Goal: Information Seeking & Learning: Learn about a topic

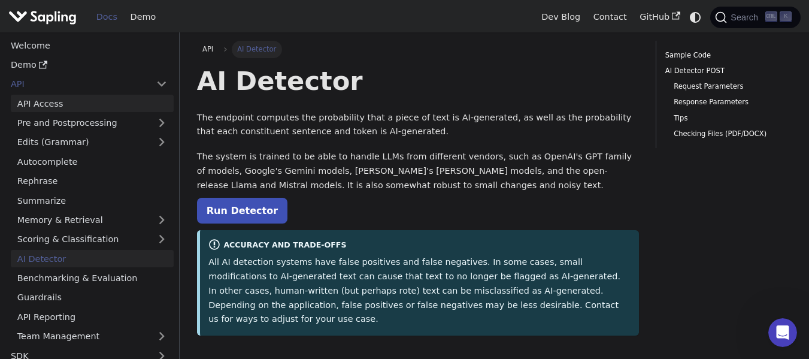
click at [98, 111] on link "API Access" at bounding box center [92, 103] width 163 height 17
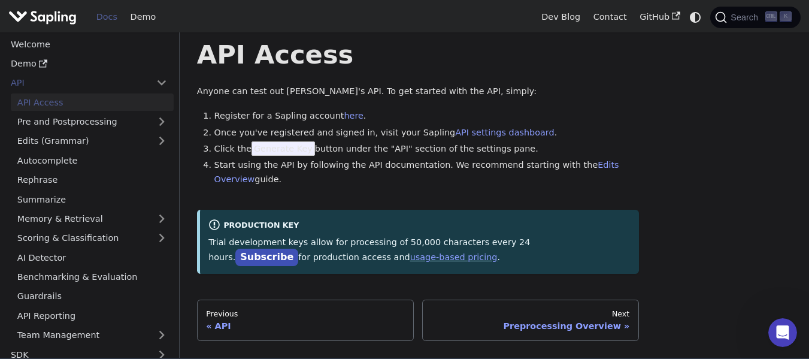
scroll to position [26, 0]
click at [272, 153] on span "Generate Key" at bounding box center [282, 149] width 63 height 14
click at [88, 114] on link "Pre and Postprocessing" at bounding box center [92, 122] width 163 height 17
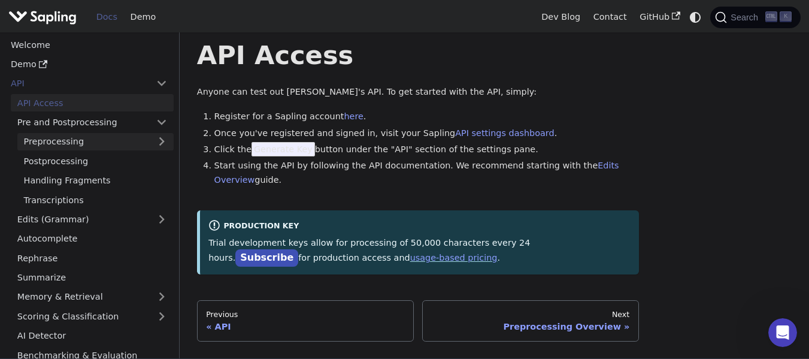
click at [101, 133] on link "Preprocessing" at bounding box center [95, 141] width 156 height 17
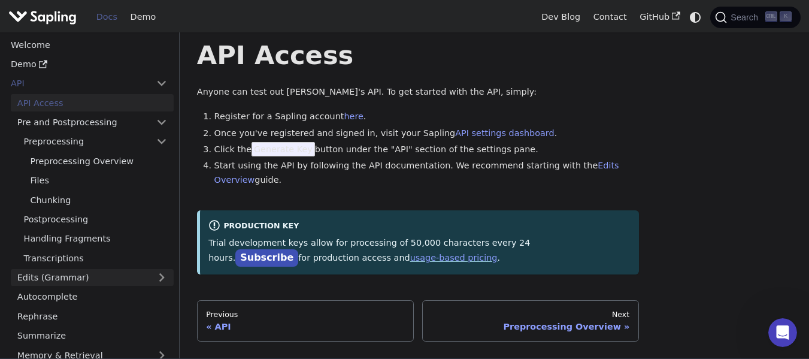
click at [87, 269] on link "Edits (Grammar)" at bounding box center [92, 277] width 163 height 17
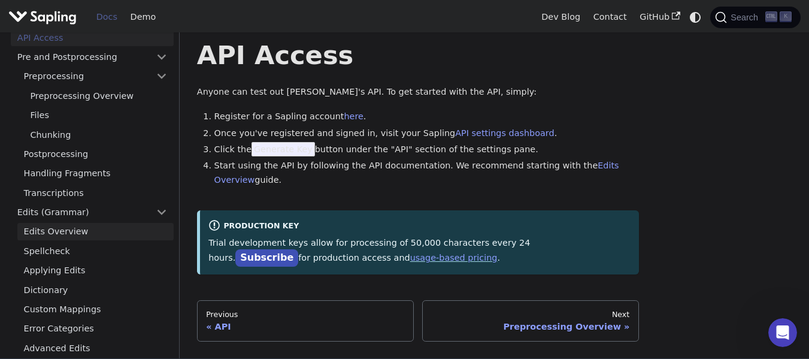
scroll to position [66, 0]
click at [61, 243] on link "Spellcheck" at bounding box center [95, 249] width 156 height 17
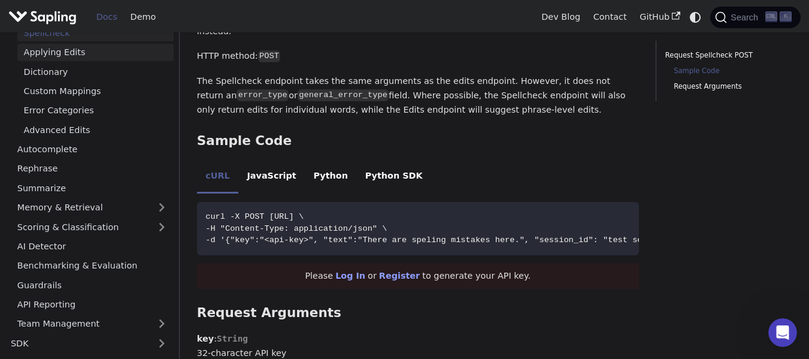
scroll to position [286, 0]
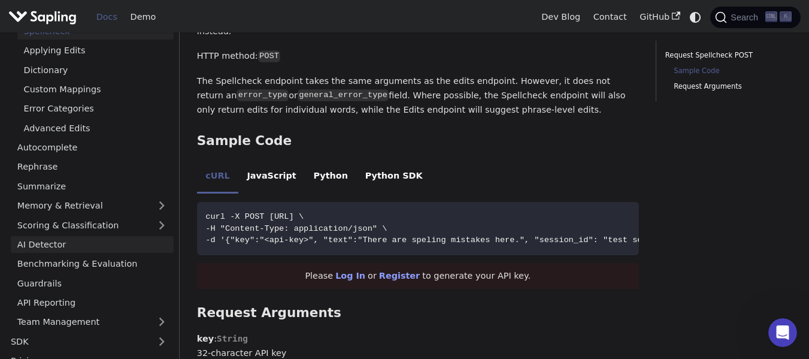
click at [61, 245] on link "AI Detector" at bounding box center [92, 244] width 163 height 17
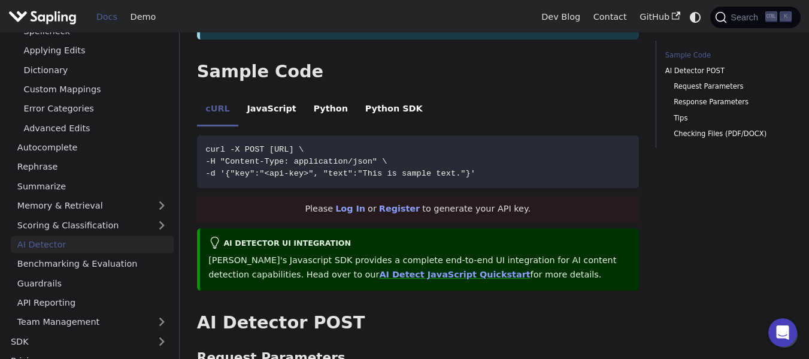
scroll to position [295, 0]
click at [317, 103] on li "Python" at bounding box center [330, 111] width 51 height 34
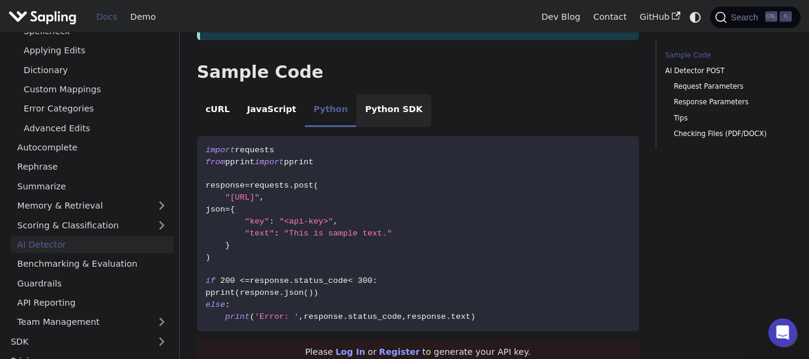
click at [356, 96] on li "Python SDK" at bounding box center [393, 111] width 75 height 34
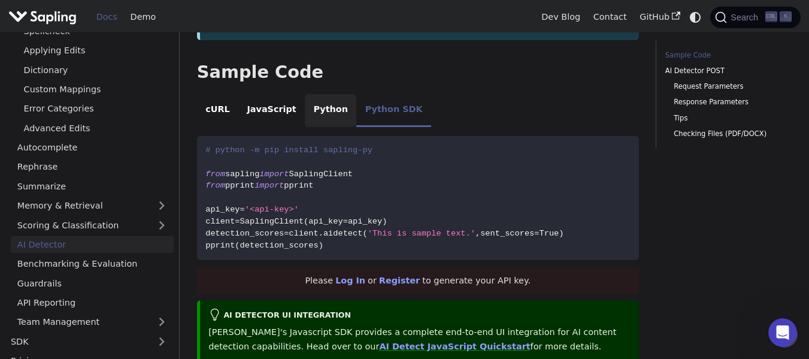
click at [316, 100] on li "Python" at bounding box center [330, 111] width 51 height 34
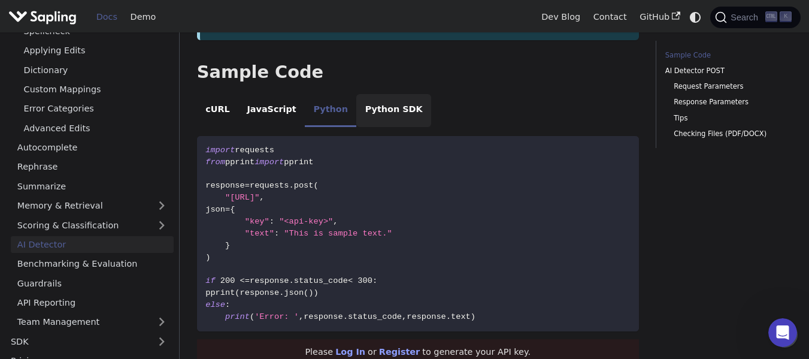
click at [356, 94] on li "Python SDK" at bounding box center [393, 111] width 75 height 34
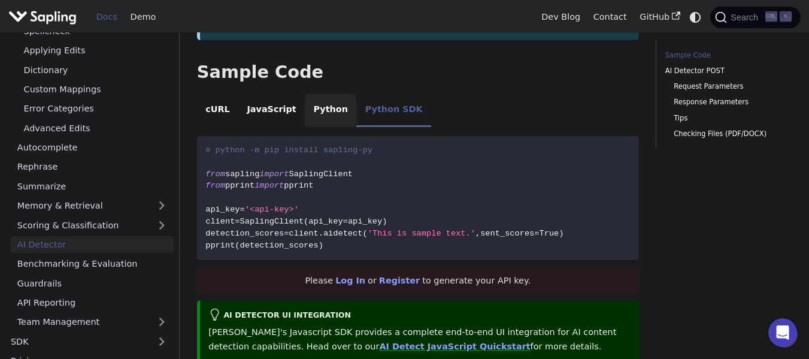
click at [305, 102] on li "Python" at bounding box center [330, 111] width 51 height 34
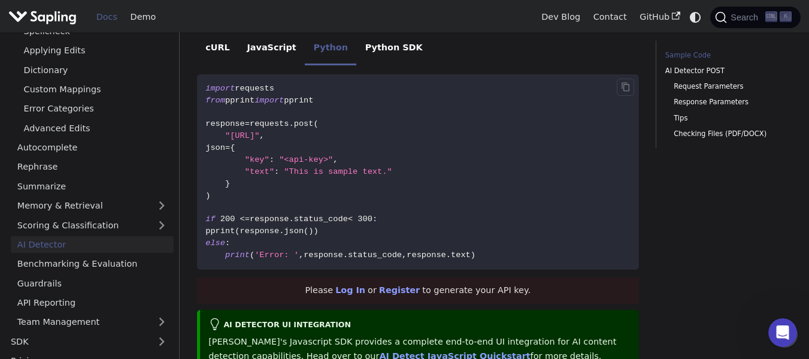
scroll to position [356, 0]
